Goal: Information Seeking & Learning: Learn about a topic

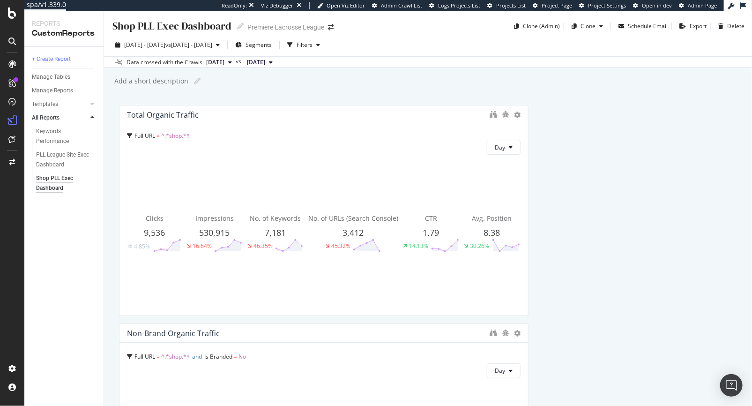
click at [155, 230] on span "9,536" at bounding box center [154, 232] width 21 height 11
click at [493, 114] on icon "binoculars" at bounding box center [493, 114] width 7 height 7
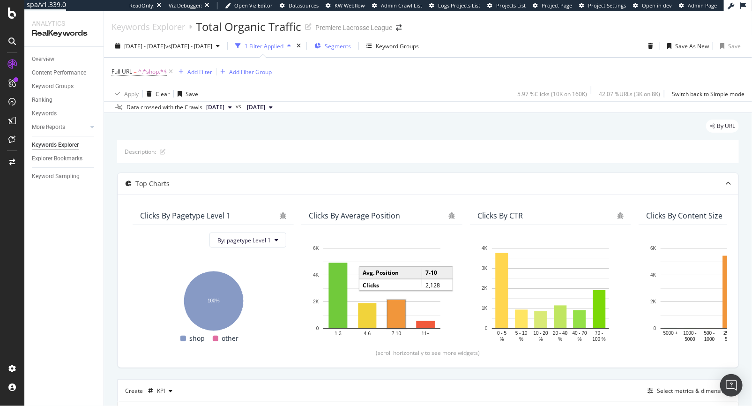
click at [351, 47] on span "Segments" at bounding box center [338, 46] width 26 height 8
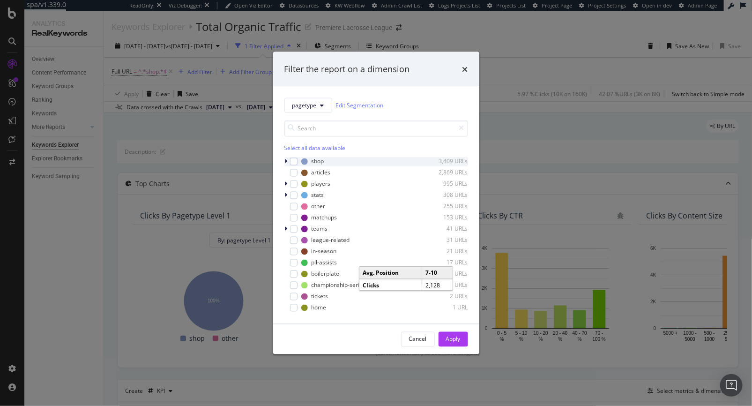
click at [288, 162] on div "modal" at bounding box center [287, 160] width 6 height 9
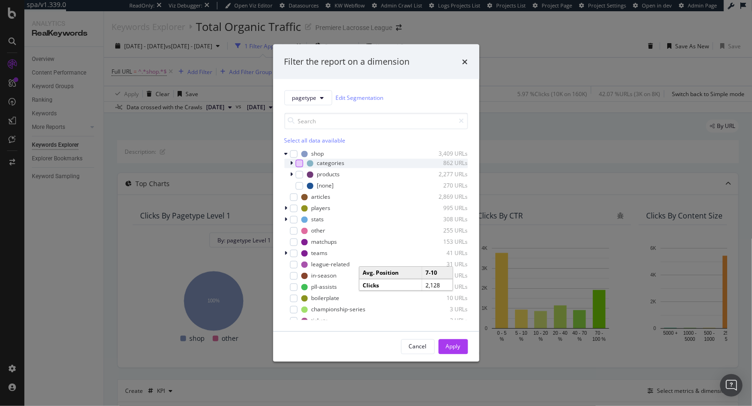
click at [301, 164] on div "modal" at bounding box center [299, 162] width 7 height 7
click at [449, 348] on div "Apply" at bounding box center [453, 346] width 15 height 8
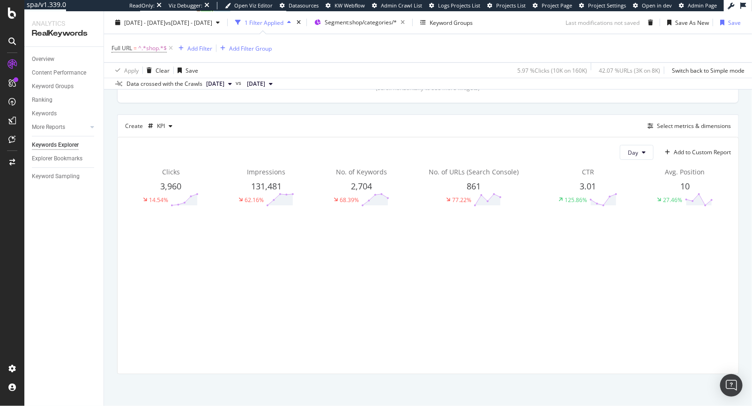
scroll to position [265, 0]
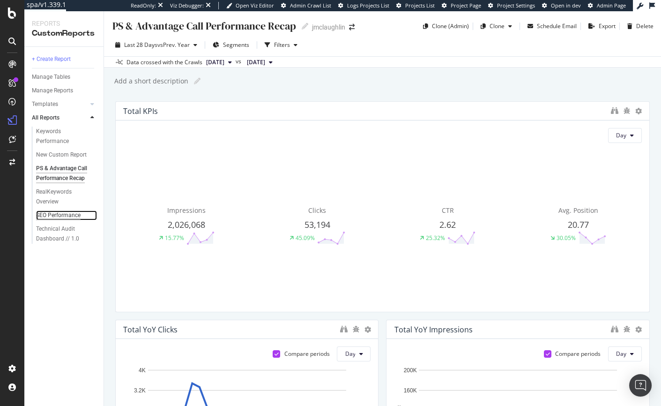
click at [54, 216] on div "SEO Performance" at bounding box center [58, 215] width 45 height 10
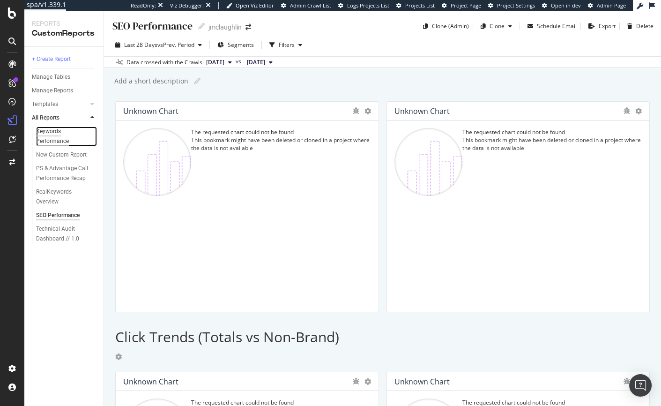
click at [52, 137] on div "Keywords Performance" at bounding box center [62, 136] width 52 height 20
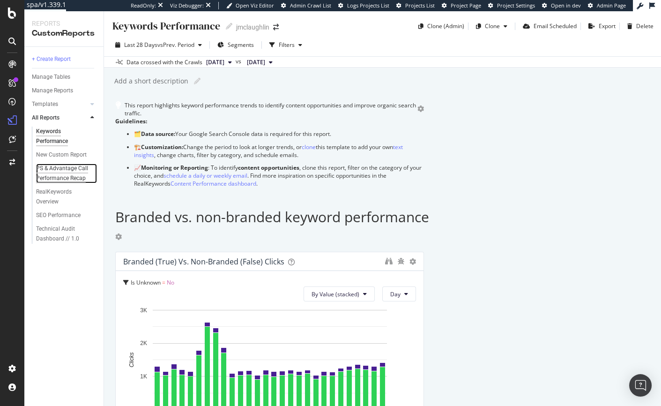
click at [51, 177] on div "PS & Advantage Call Performance Recap" at bounding box center [64, 173] width 56 height 20
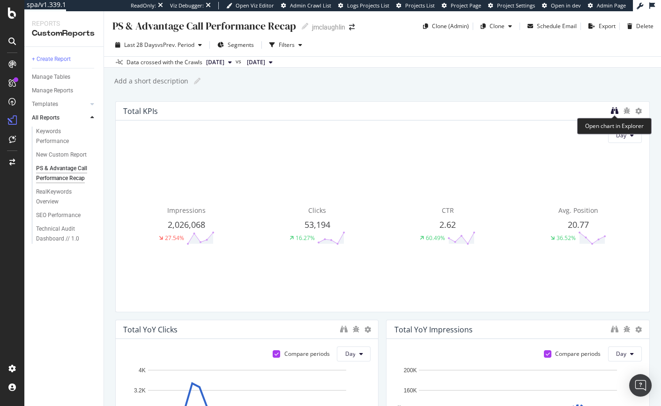
click at [616, 111] on icon "binoculars" at bounding box center [614, 110] width 7 height 7
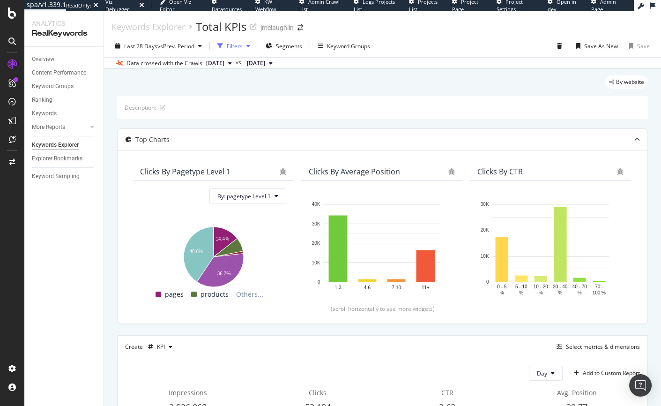
click at [236, 46] on div "Filters" at bounding box center [235, 46] width 16 height 8
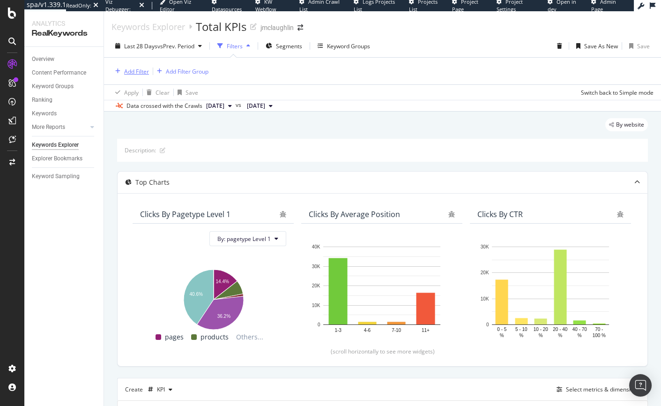
click at [124, 70] on div "Add Filter" at bounding box center [136, 71] width 25 height 8
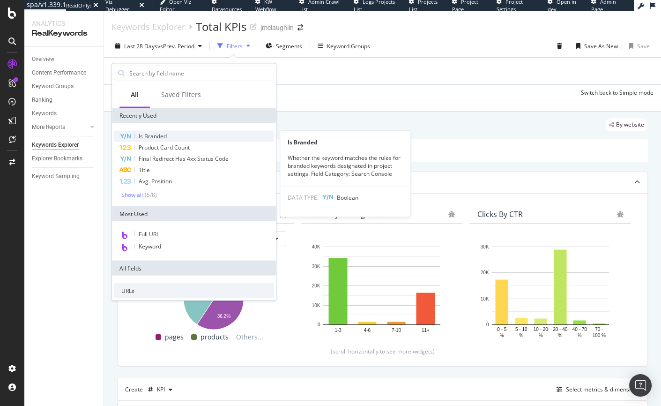
click at [149, 134] on span "Is Branded" at bounding box center [153, 136] width 28 height 8
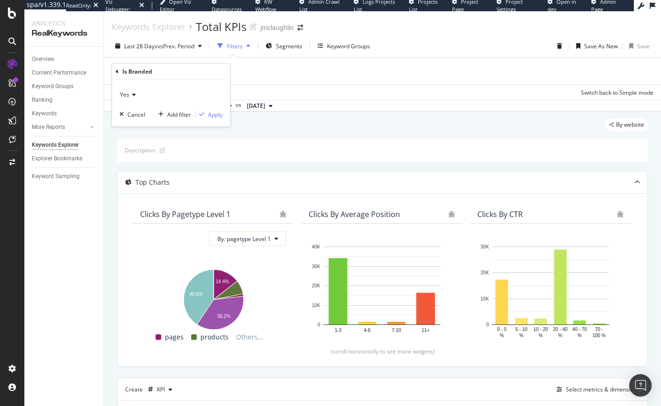
click at [133, 94] on icon at bounding box center [132, 95] width 7 height 6
click at [133, 125] on div "No" at bounding box center [172, 126] width 100 height 12
click at [220, 113] on div "Apply" at bounding box center [215, 114] width 15 height 8
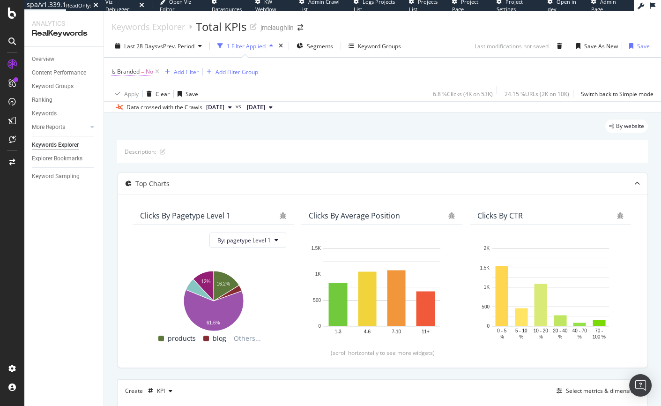
click at [139, 73] on span "Is Branded" at bounding box center [125, 71] width 28 height 8
click at [134, 95] on icon at bounding box center [130, 94] width 7 height 6
click at [134, 110] on div "Yes" at bounding box center [172, 113] width 100 height 12
click at [219, 112] on div "Apply" at bounding box center [215, 113] width 15 height 8
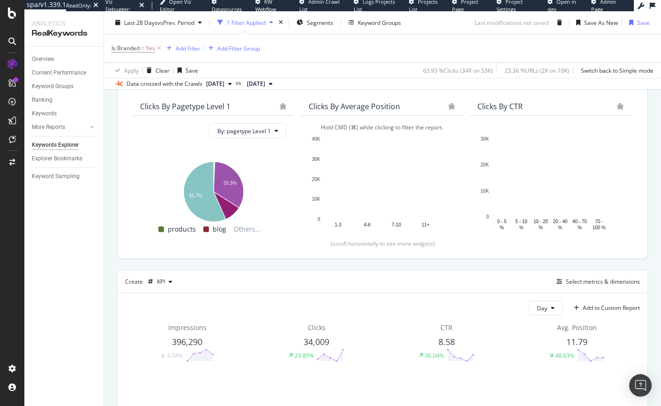
scroll to position [108, 0]
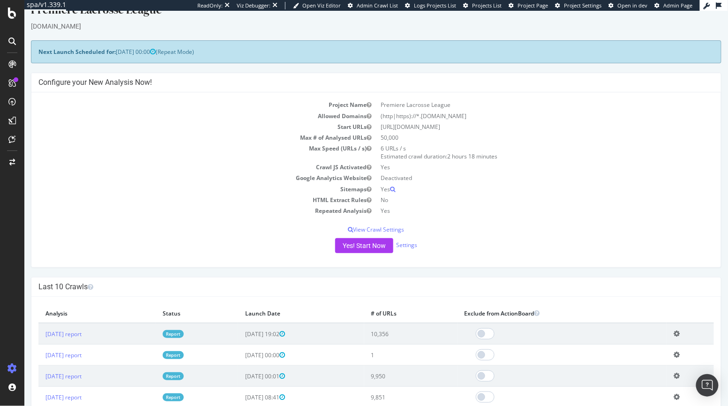
scroll to position [18, 0]
click at [494, 358] on span at bounding box center [484, 354] width 19 height 11
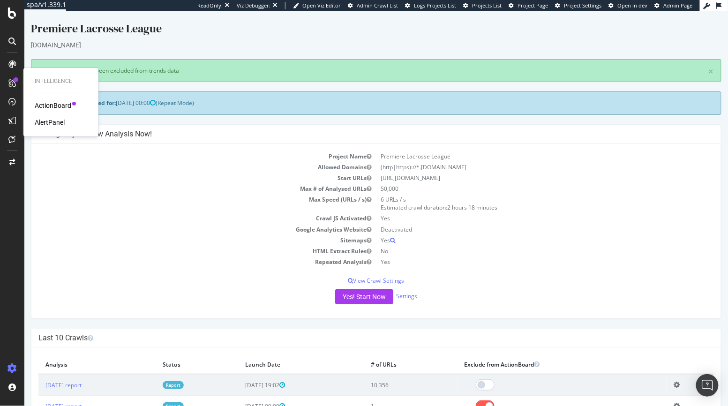
scroll to position [0, 0]
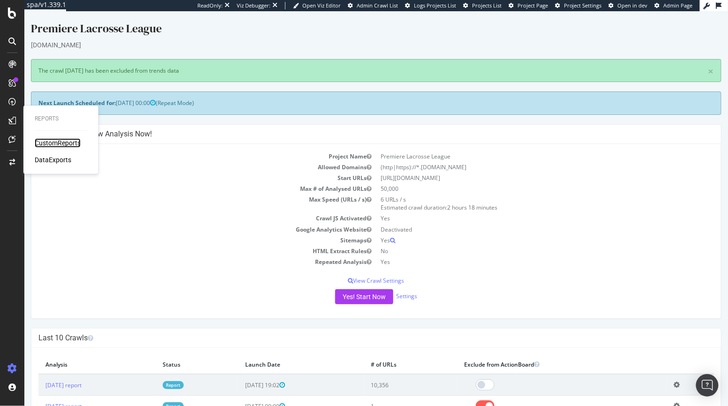
click at [55, 142] on div "CustomReports" at bounding box center [58, 142] width 46 height 9
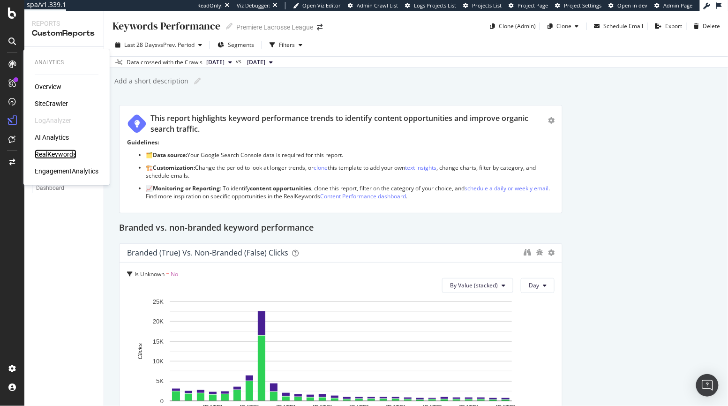
click at [56, 153] on div "RealKeywords" at bounding box center [56, 153] width 42 height 9
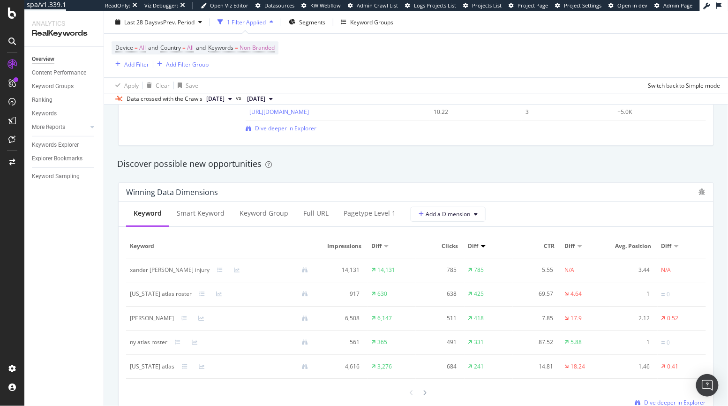
scroll to position [771, 0]
click at [58, 144] on div "Keywords Explorer" at bounding box center [55, 145] width 47 height 10
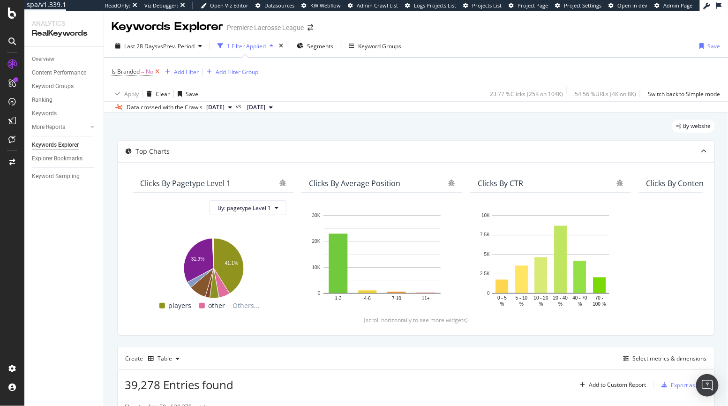
click at [155, 70] on icon at bounding box center [157, 71] width 8 height 9
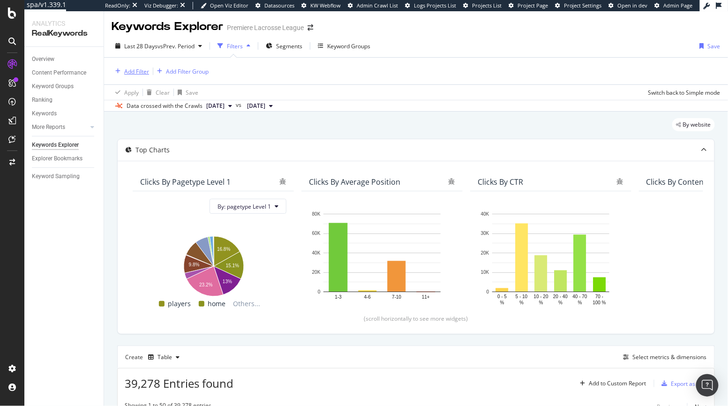
click at [141, 73] on div "Add Filter" at bounding box center [136, 71] width 25 height 8
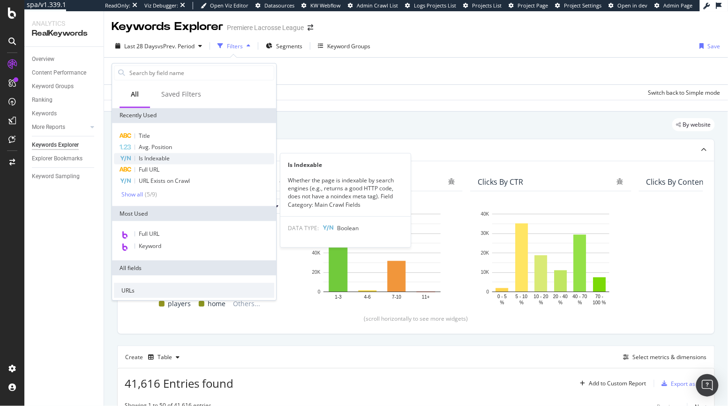
click at [199, 160] on div "Is Indexable" at bounding box center [194, 158] width 160 height 11
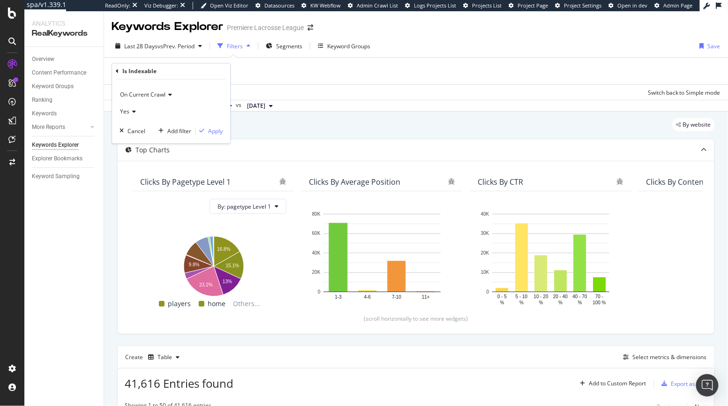
click at [129, 113] on icon at bounding box center [132, 112] width 7 height 6
click at [131, 141] on span "No" at bounding box center [127, 143] width 7 height 8
click at [213, 133] on div "Apply" at bounding box center [215, 131] width 15 height 8
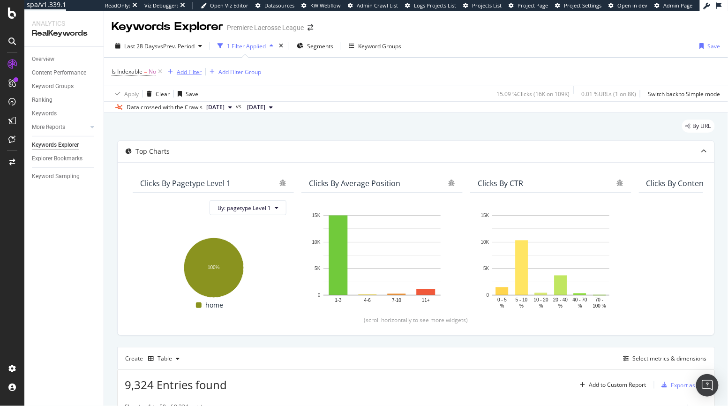
click at [195, 71] on div "Add Filter" at bounding box center [189, 72] width 25 height 8
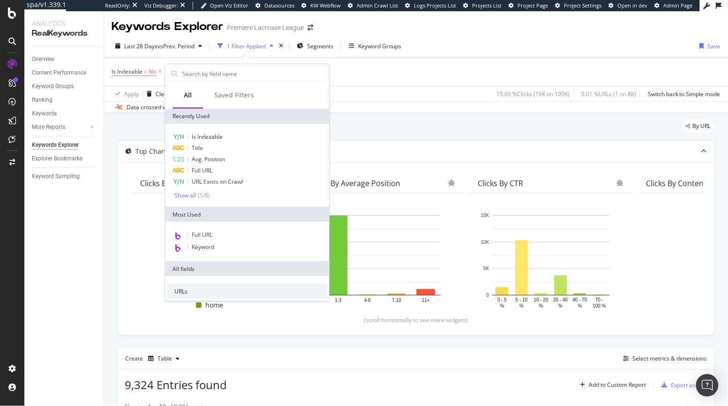
click at [407, 85] on div "Is Indexable = No Add Filter Add Filter Group" at bounding box center [415, 72] width 609 height 28
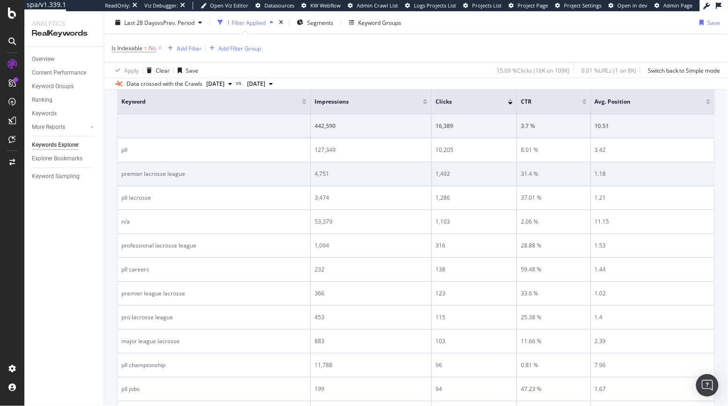
scroll to position [170, 0]
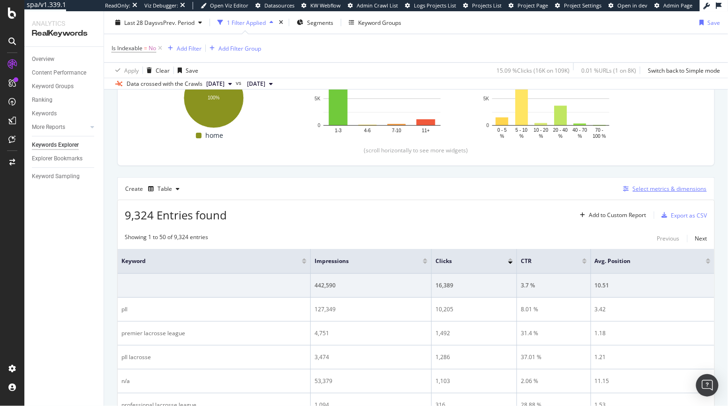
click at [638, 190] on div "Select metrics & dimensions" at bounding box center [669, 189] width 74 height 8
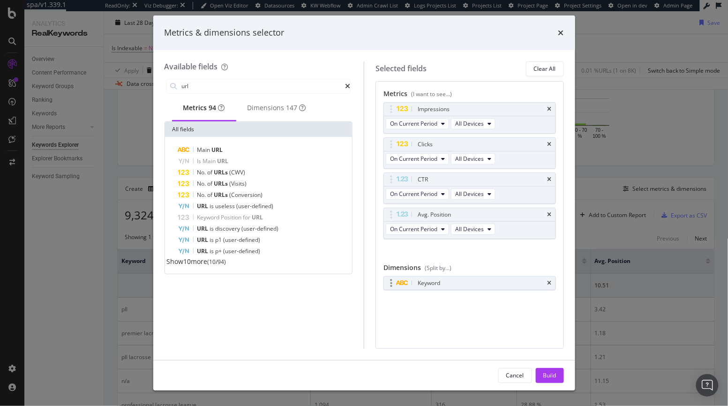
type input "url"
click at [545, 282] on div "Keyword" at bounding box center [481, 282] width 130 height 9
click at [550, 282] on icon "times" at bounding box center [549, 283] width 4 height 6
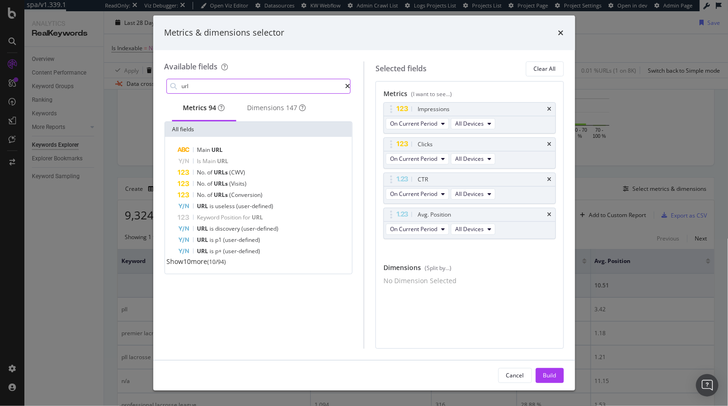
click at [219, 87] on input "url" at bounding box center [263, 86] width 164 height 14
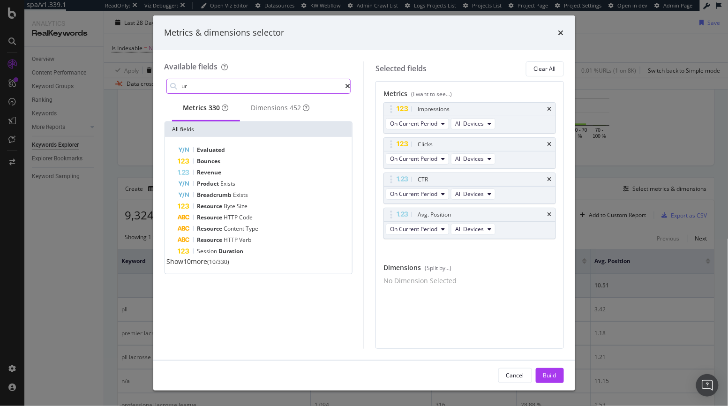
type input "url"
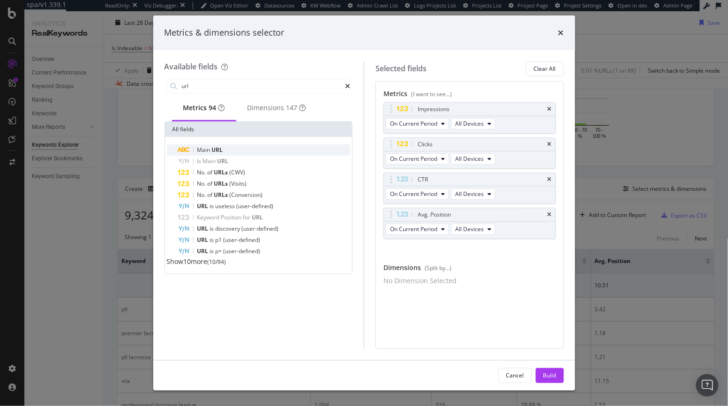
click at [204, 154] on span "Main" at bounding box center [204, 150] width 15 height 8
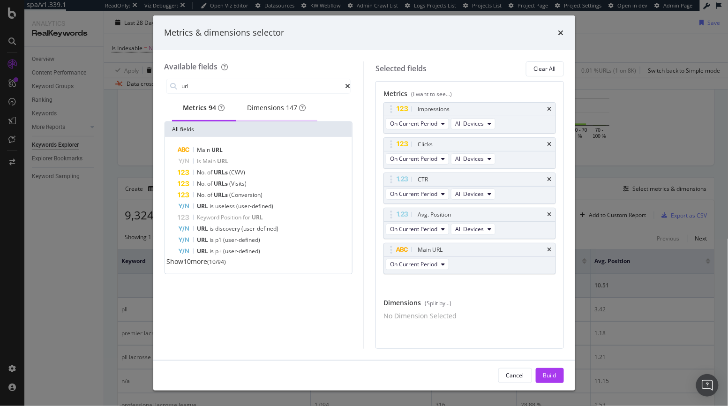
click at [269, 112] on div "Dimensions 147" at bounding box center [276, 107] width 59 height 9
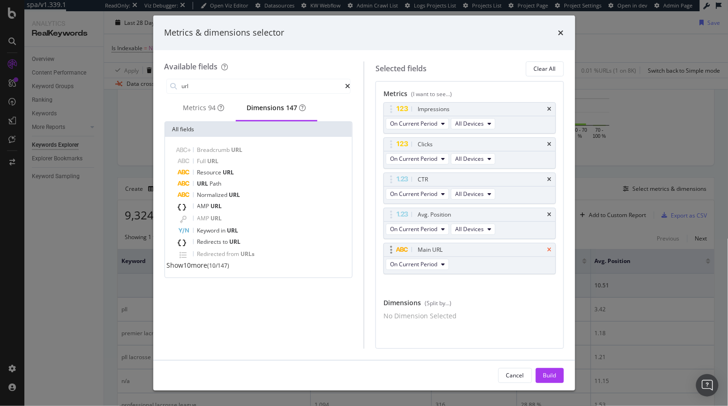
click at [547, 249] on icon "times" at bounding box center [549, 250] width 4 height 6
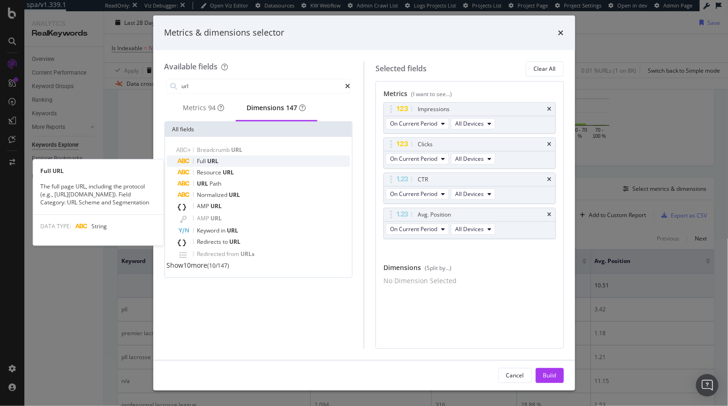
click at [267, 163] on div "Full URL" at bounding box center [264, 161] width 172 height 11
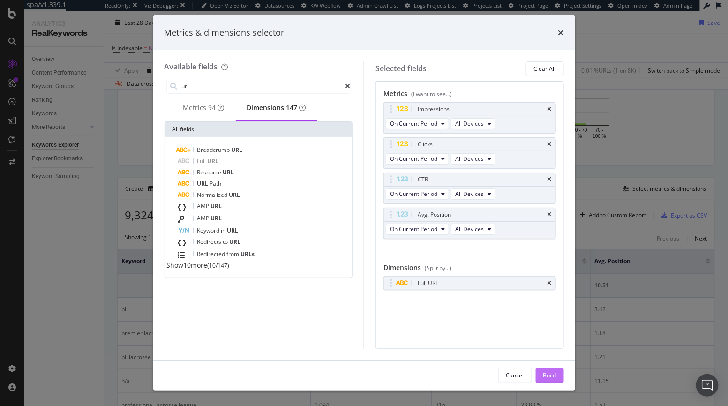
click at [545, 373] on div "Build" at bounding box center [549, 375] width 13 height 8
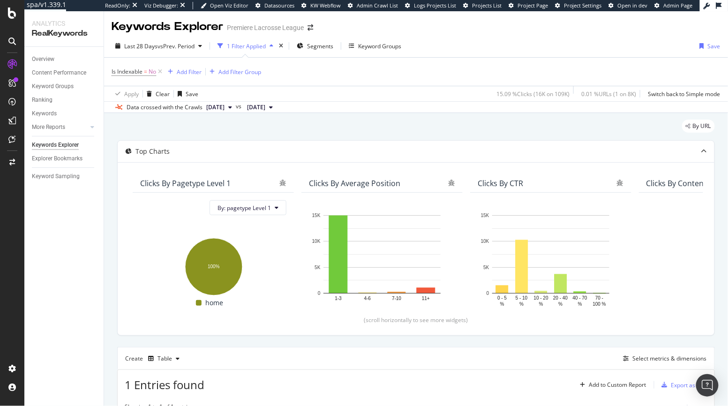
click at [261, 48] on div "1 Filter Applied" at bounding box center [246, 46] width 39 height 8
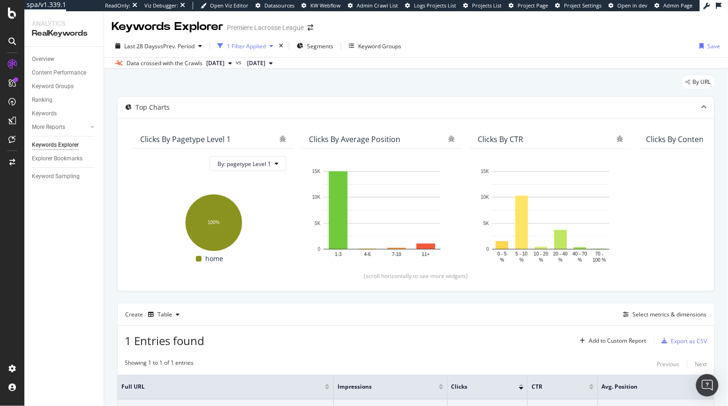
click at [261, 48] on div "1 Filter Applied" at bounding box center [246, 46] width 39 height 8
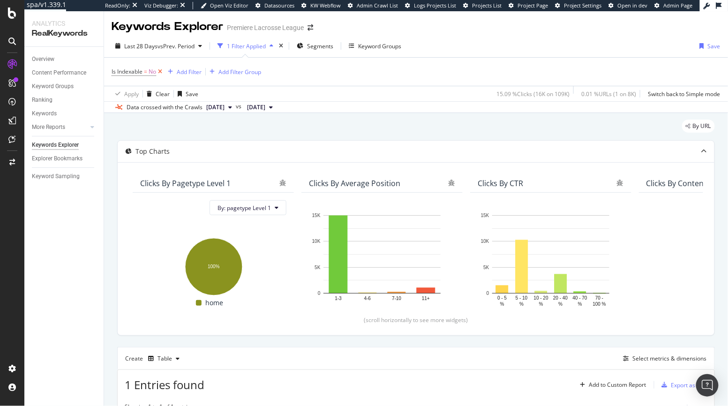
click at [160, 72] on icon at bounding box center [160, 71] width 8 height 9
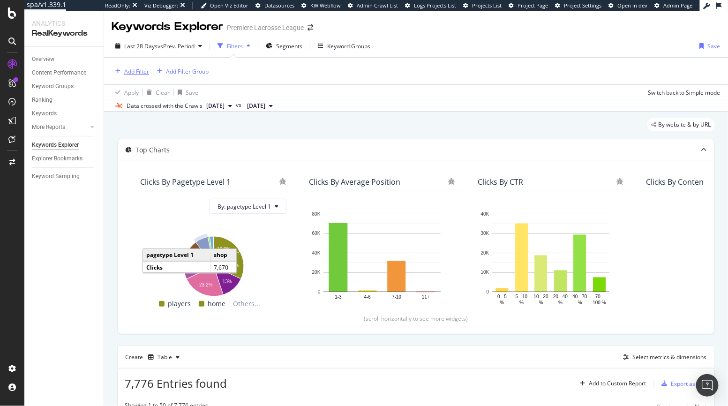
click at [132, 69] on div "Add Filter" at bounding box center [136, 71] width 25 height 8
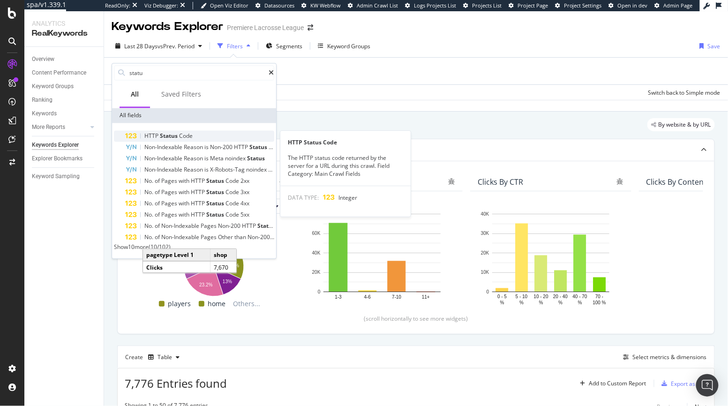
type input "statu"
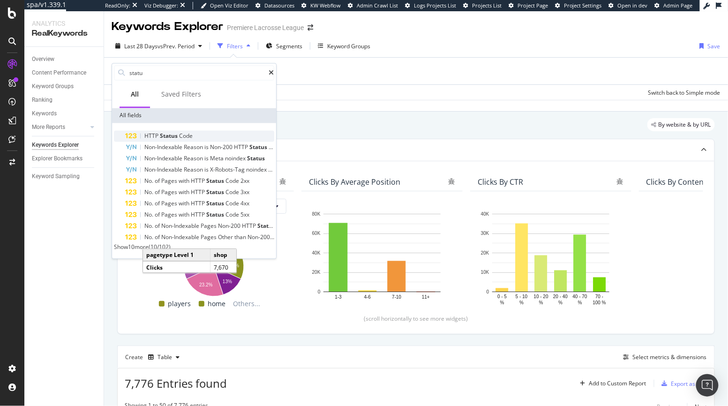
click at [174, 137] on span "Status" at bounding box center [169, 136] width 19 height 8
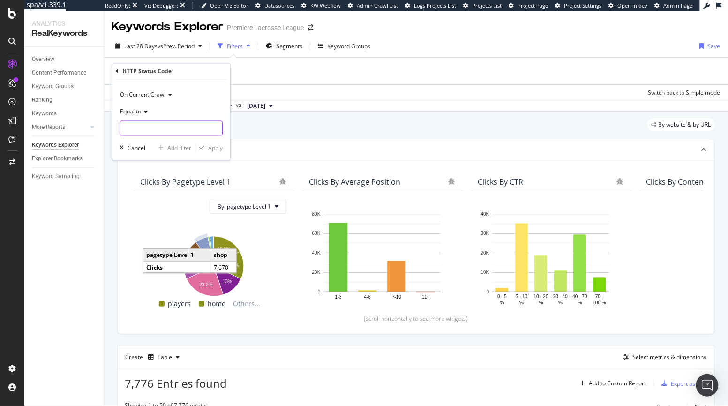
click at [144, 128] on input "number" at bounding box center [170, 128] width 103 height 15
type input "404"
click at [217, 149] on div "Apply" at bounding box center [215, 148] width 15 height 8
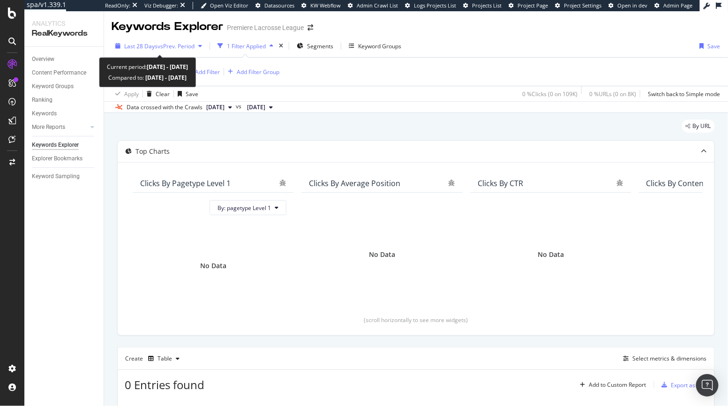
click at [153, 47] on span "Last 28 Days" at bounding box center [140, 46] width 33 height 8
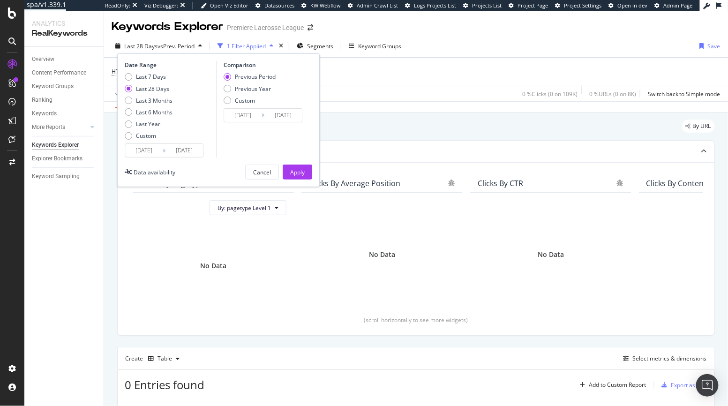
click at [369, 71] on div "HTTP Status Code = 404 Add Filter Add Filter Group" at bounding box center [415, 72] width 609 height 28
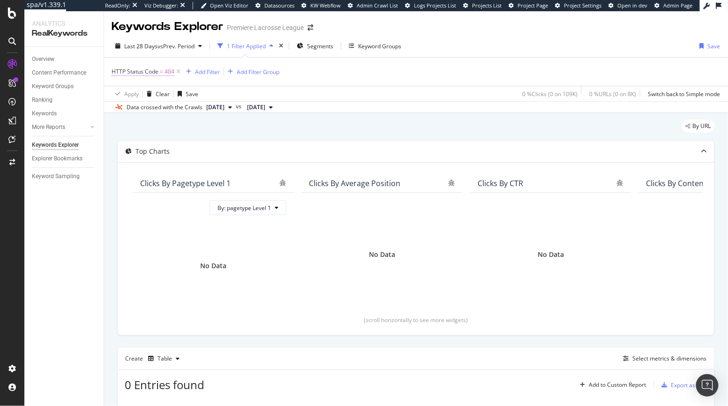
click at [147, 73] on span "HTTP Status Code" at bounding box center [134, 71] width 47 height 8
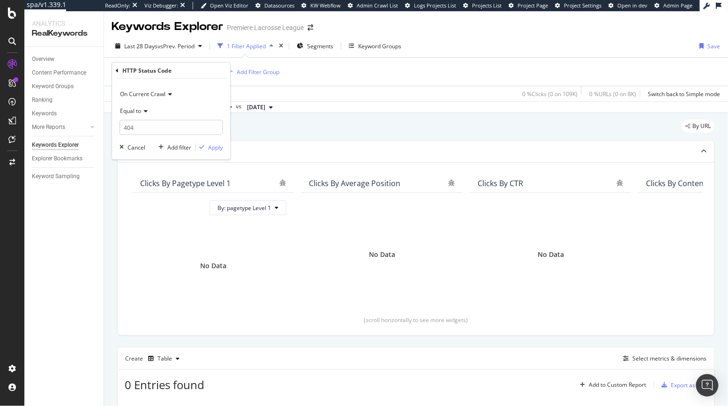
click at [143, 95] on span "On Current Crawl" at bounding box center [142, 93] width 45 height 8
click at [354, 91] on div "Apply Clear Save 0 % Clicks ( 0 on 109K ) 0 % URLs ( 0 on 8K ) Switch back to S…" at bounding box center [416, 93] width 624 height 15
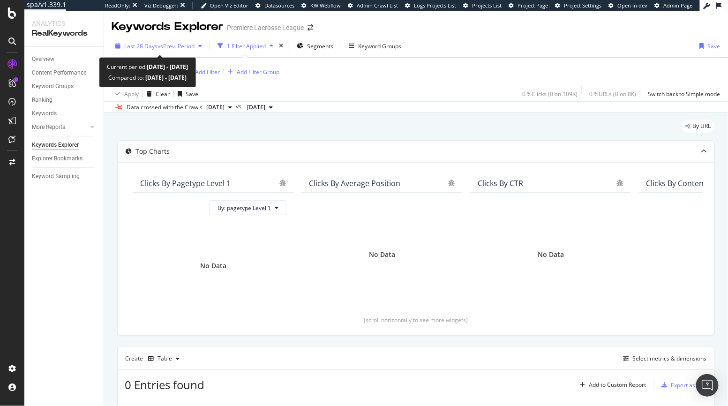
click at [173, 46] on span "vs Prev. Period" at bounding box center [175, 46] width 37 height 8
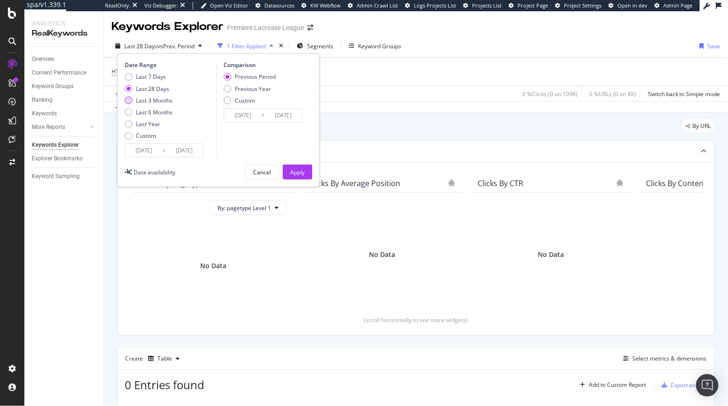
click at [134, 99] on div "Last 3 Months" at bounding box center [149, 101] width 48 height 8
type input "[DATE]"
click at [303, 175] on div "Apply" at bounding box center [297, 172] width 15 height 8
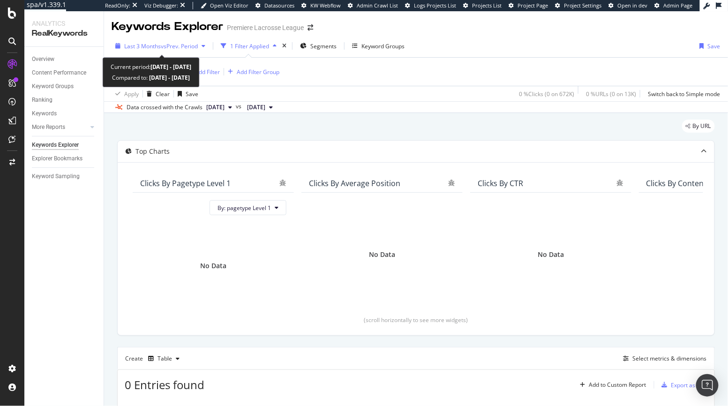
click at [174, 44] on span "vs Prev. Period" at bounding box center [179, 46] width 37 height 8
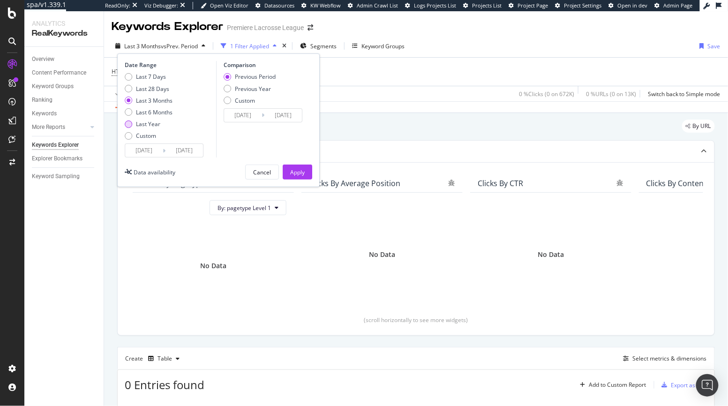
click at [126, 120] on div "Last Year" at bounding box center [128, 123] width 7 height 7
type input "[DATE]"
click at [290, 171] on button "Apply" at bounding box center [297, 171] width 30 height 15
